Goal: Obtain resource: Obtain resource

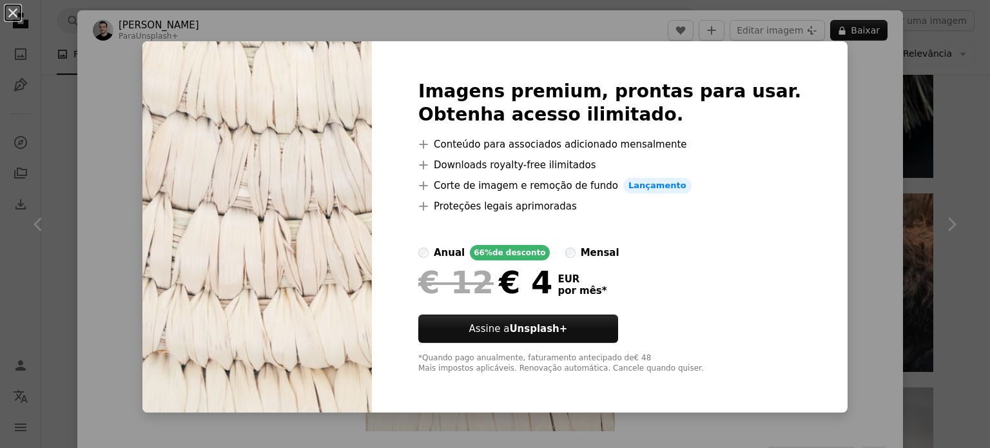
click at [841, 161] on div "An X shape Imagens premium, prontas para usar. Obtenha acesso ilimitado. A plus…" at bounding box center [495, 224] width 990 height 448
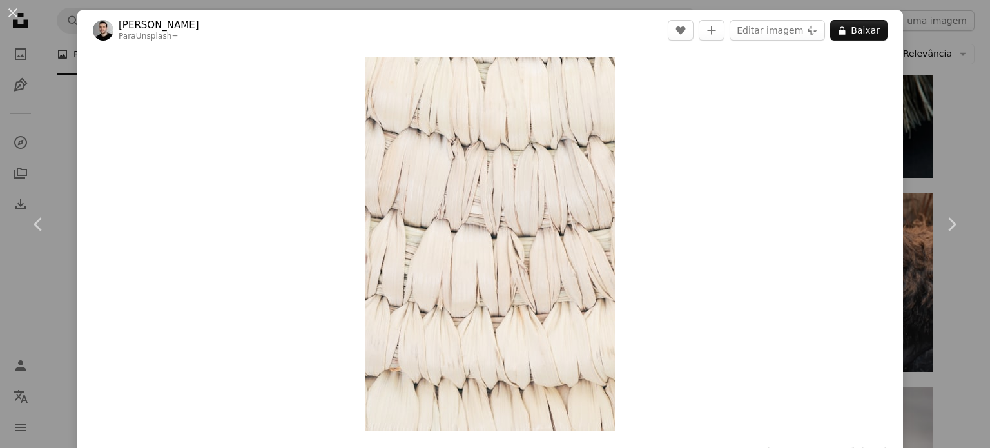
click at [925, 154] on div "An X shape Chevron left Chevron right Behnam Norouzi Para Unsplash+ A heart A p…" at bounding box center [495, 224] width 990 height 448
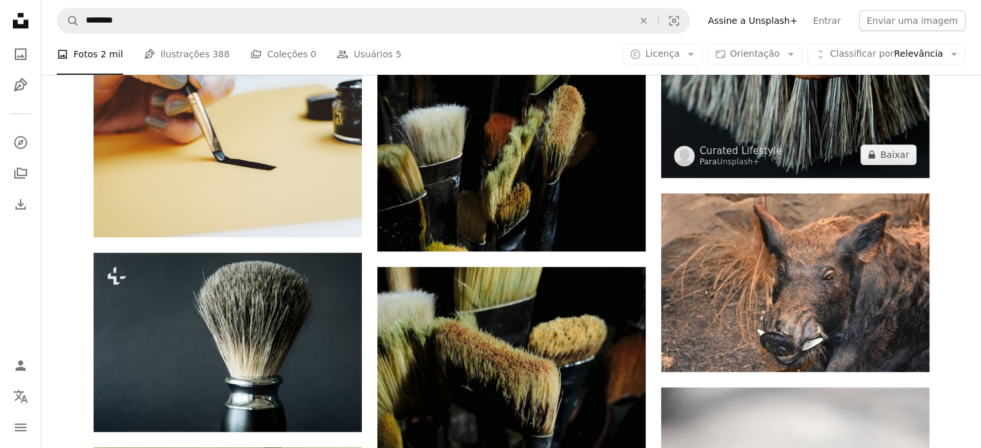
drag, startPoint x: 801, startPoint y: 178, endPoint x: 804, endPoint y: 135, distance: 42.7
click at [804, 135] on img at bounding box center [795, 88] width 268 height 179
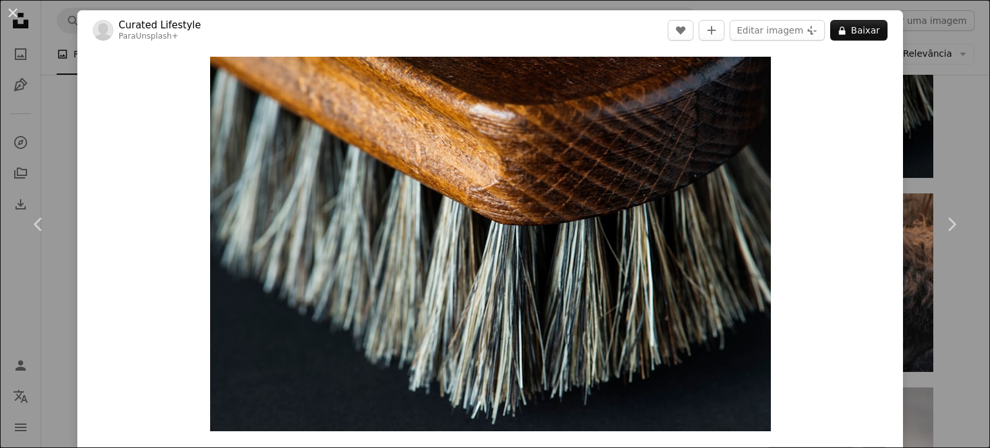
click at [913, 117] on div "An X shape Chevron left Chevron right Curated Lifestyle Para Unsplash+ A heart …" at bounding box center [495, 224] width 990 height 448
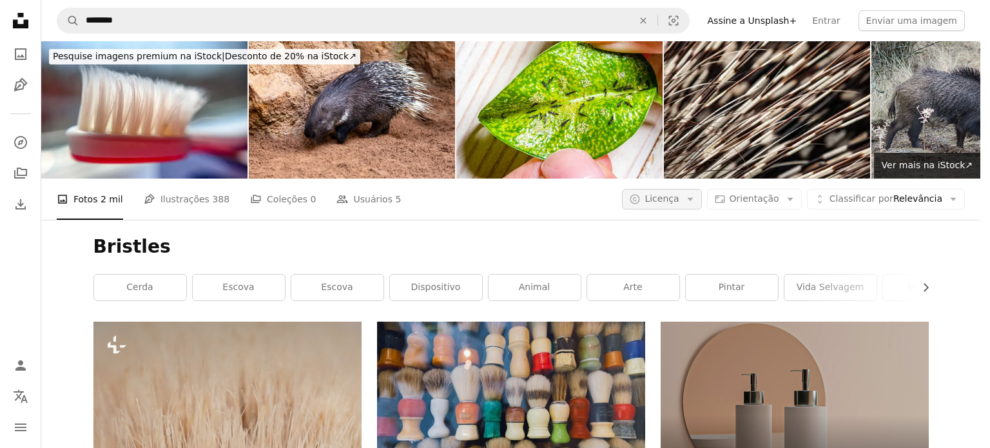
scroll to position [686, 0]
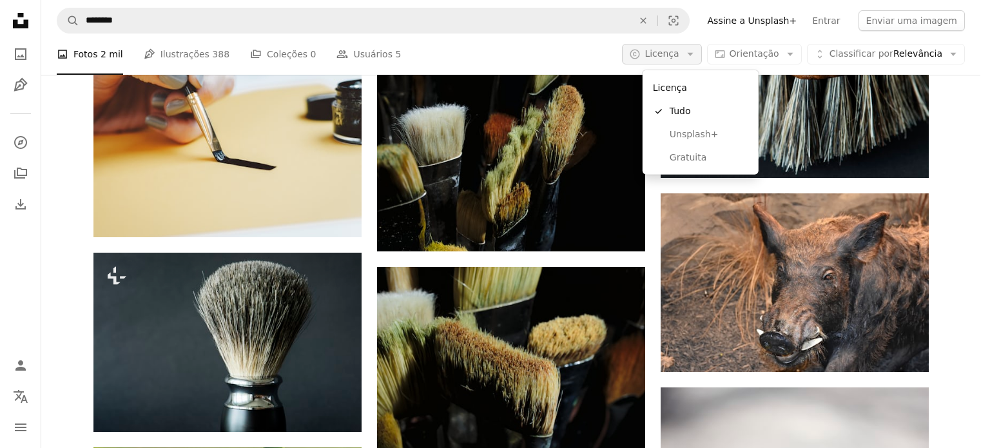
click at [698, 54] on button "A copyright icon © Licença Arrow down" at bounding box center [661, 54] width 79 height 21
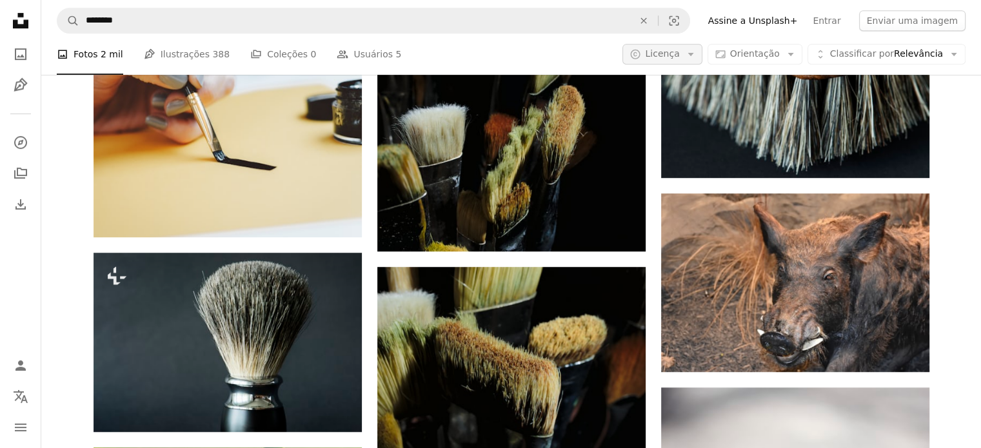
click at [698, 54] on button "A copyright icon © Licença Arrow down" at bounding box center [661, 54] width 79 height 21
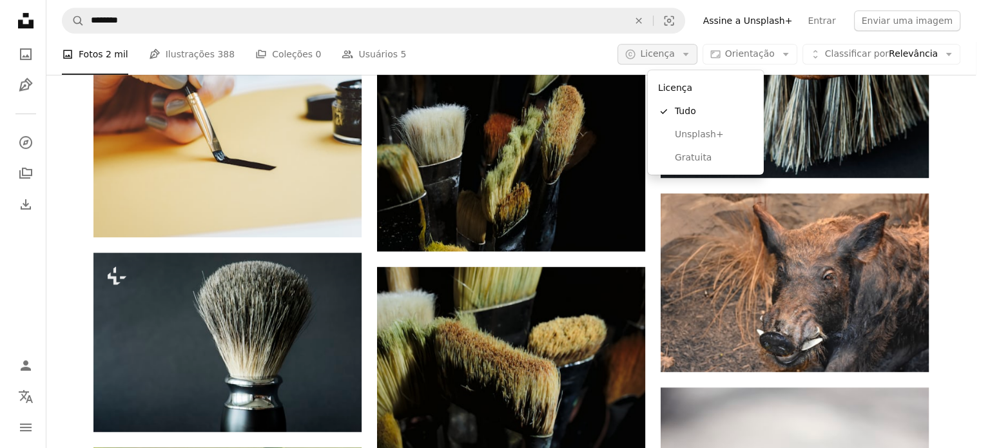
scroll to position [0, 0]
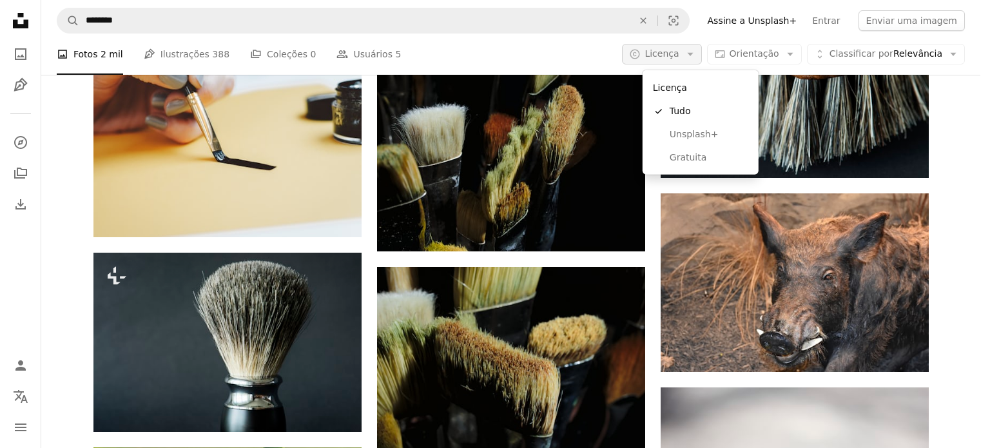
click at [702, 46] on button "A copyright icon © Licença Arrow down" at bounding box center [661, 54] width 79 height 21
click at [686, 150] on link "Gratuita" at bounding box center [701, 157] width 106 height 23
